Goal: Find contact information: Find contact information

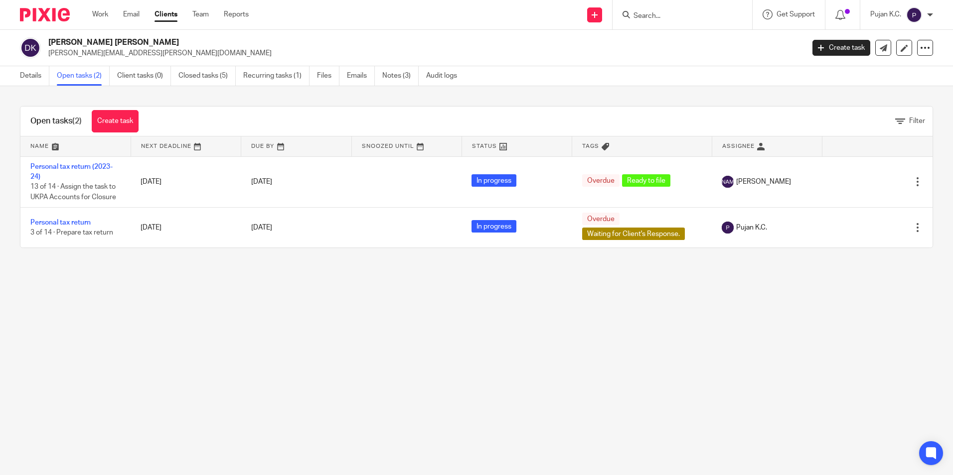
click at [655, 18] on input "Search" at bounding box center [677, 16] width 90 height 9
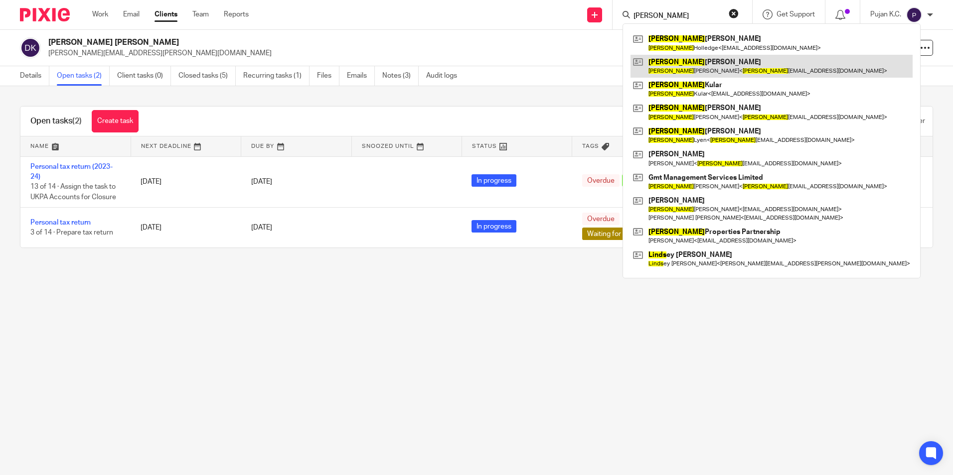
type input "[PERSON_NAME]"
click at [672, 69] on link at bounding box center [771, 66] width 282 height 23
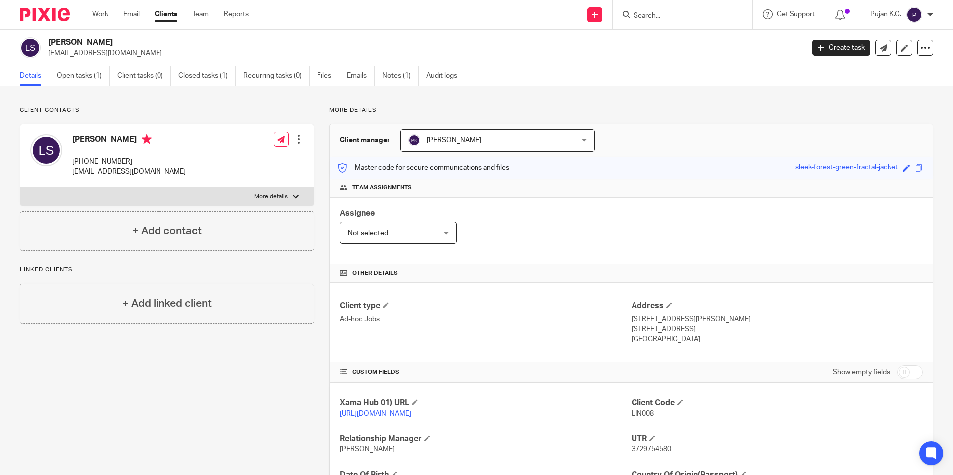
scroll to position [132, 0]
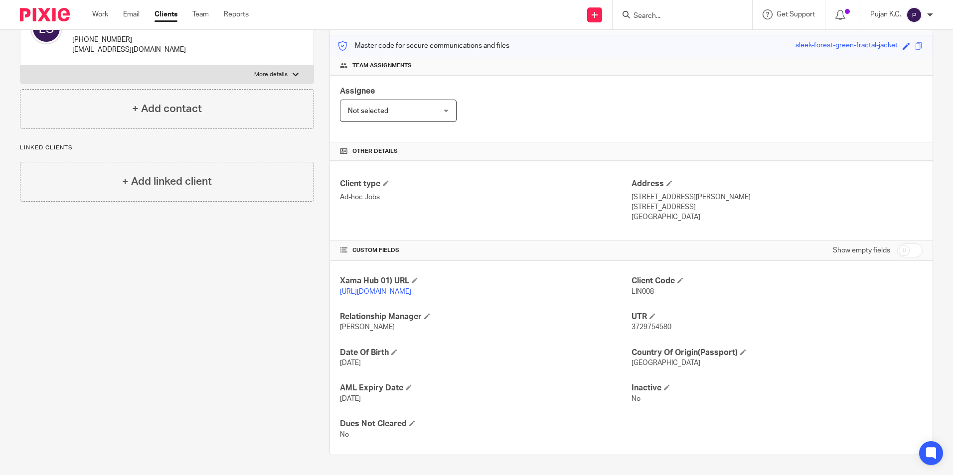
click at [645, 326] on span "3729754580" at bounding box center [651, 327] width 40 height 7
copy span "3729754580"
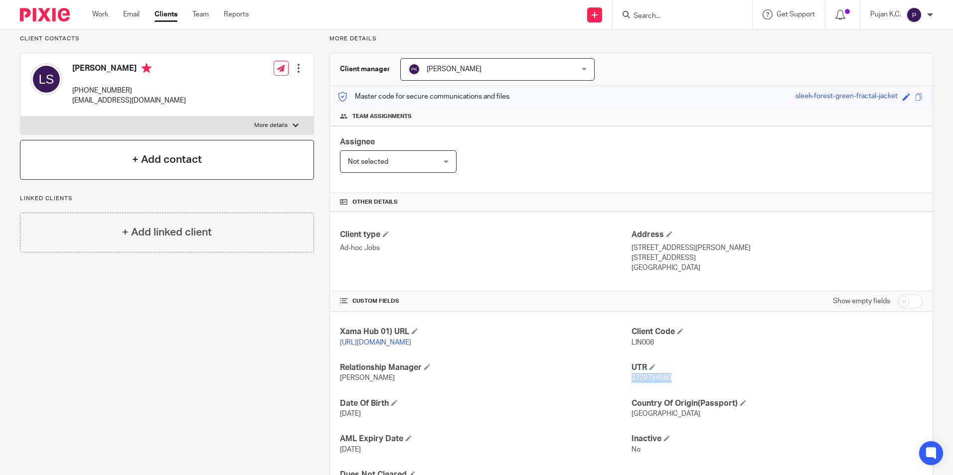
scroll to position [0, 0]
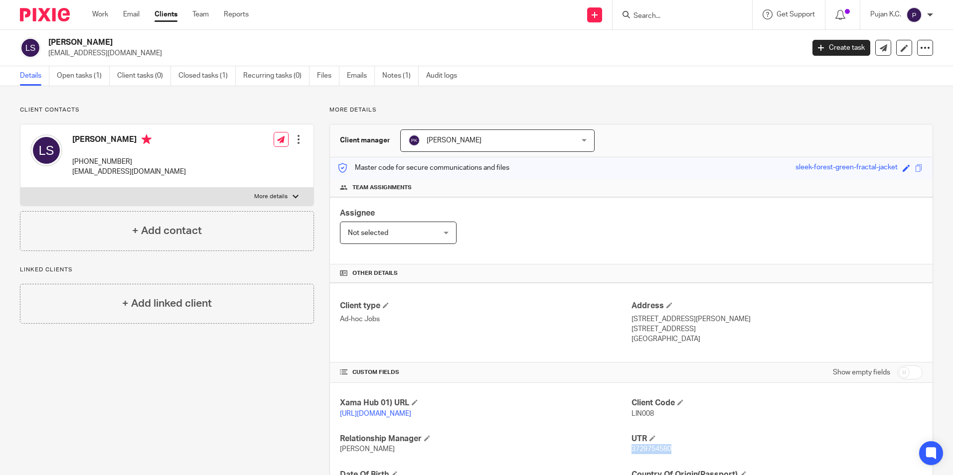
drag, startPoint x: 128, startPoint y: 161, endPoint x: 70, endPoint y: 163, distance: 58.3
click at [70, 163] on div "[PERSON_NAME] [PHONE_NUMBER] [EMAIL_ADDRESS][DOMAIN_NAME]" at bounding box center [107, 156] width 155 height 53
copy p "[PHONE_NUMBER]"
